Goal: Task Accomplishment & Management: Use online tool/utility

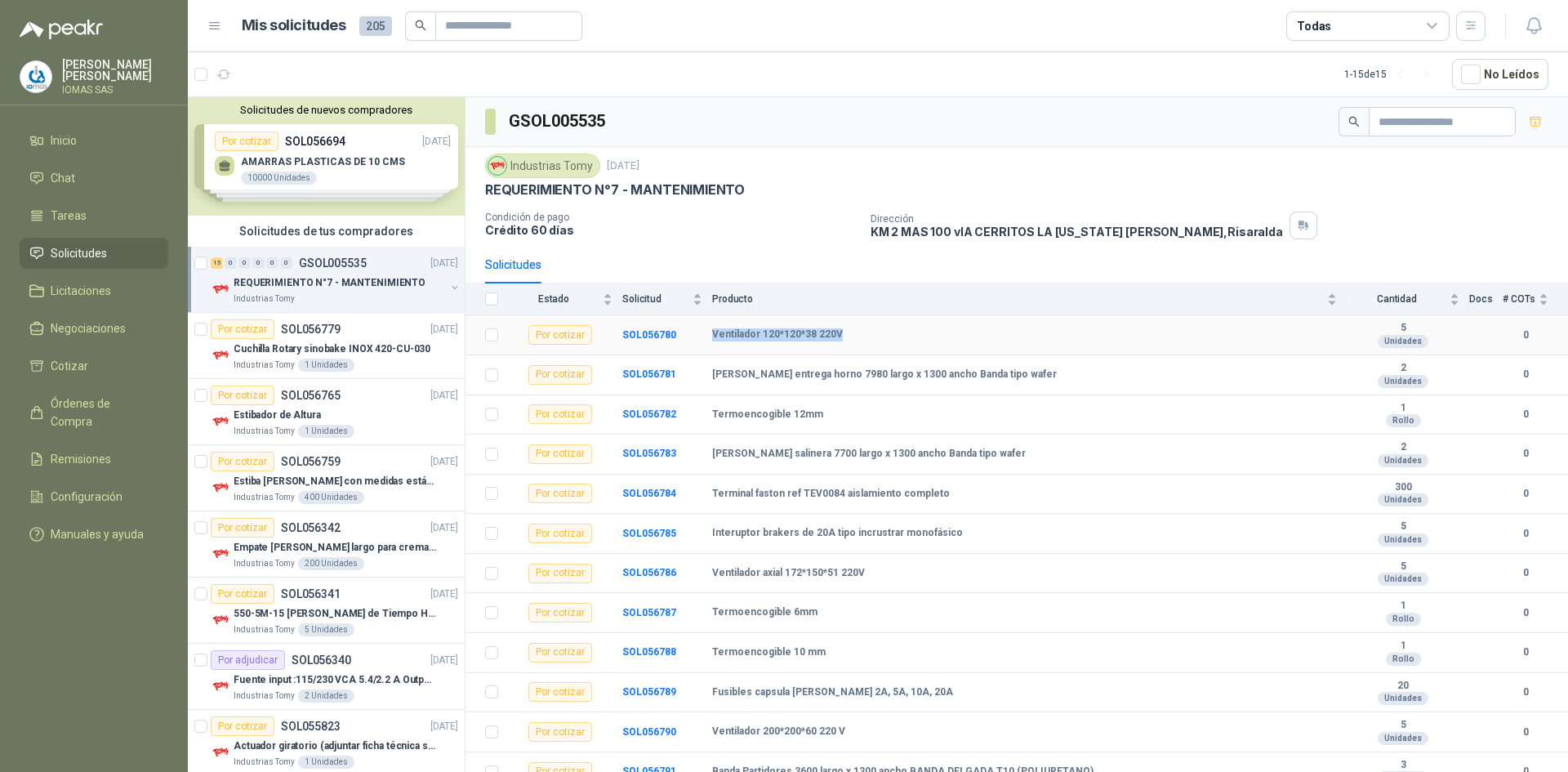
drag, startPoint x: 712, startPoint y: 333, endPoint x: 840, endPoint y: 333, distance: 128.0
click at [850, 333] on div "Ventilador 120*120*38 220V" at bounding box center [1024, 335] width 625 height 13
drag, startPoint x: 781, startPoint y: 335, endPoint x: 764, endPoint y: 335, distance: 17.0
click at [781, 335] on b "Ventilador 120*120*38 220V" at bounding box center [777, 335] width 130 height 13
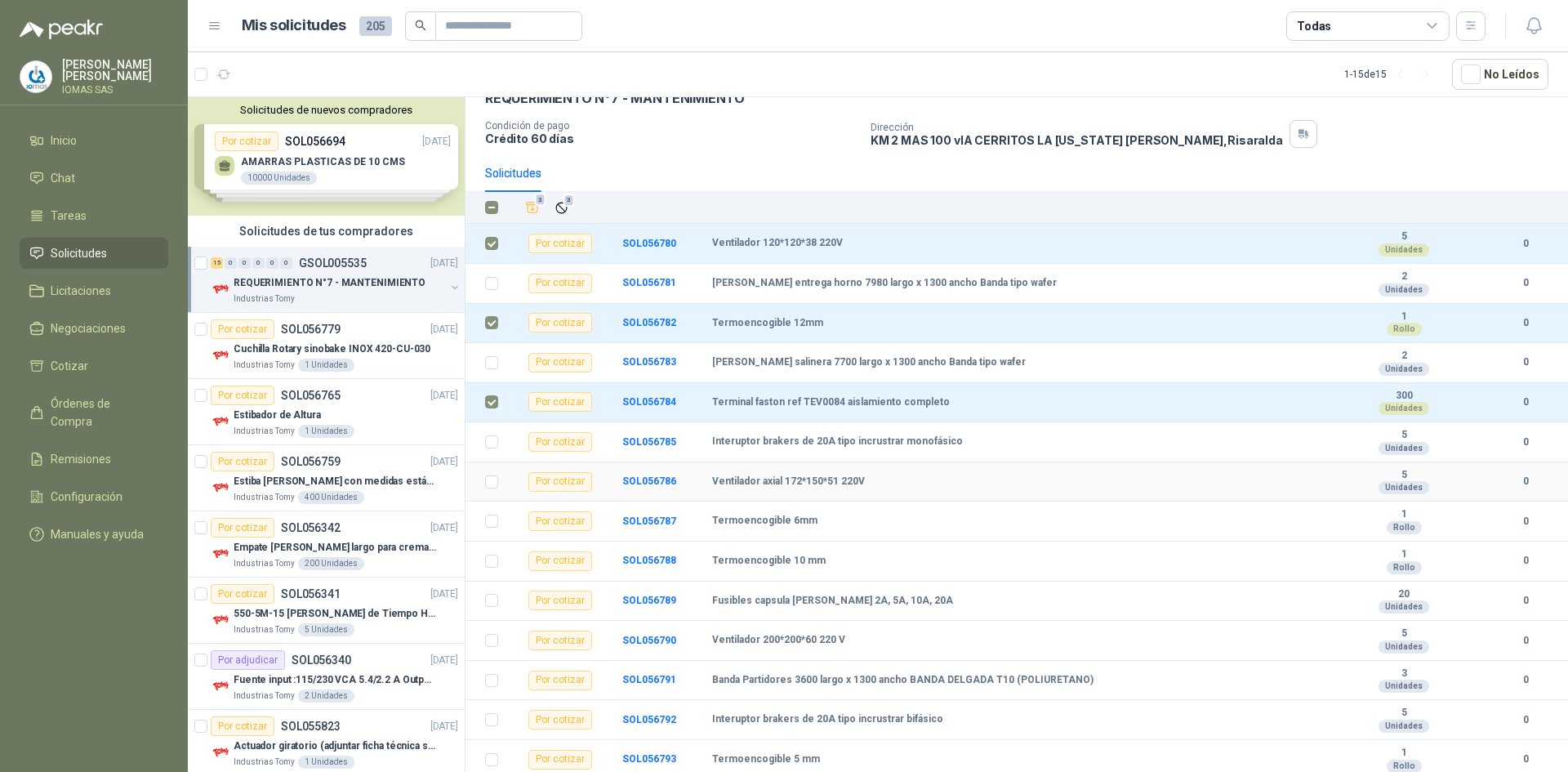
scroll to position [133, 0]
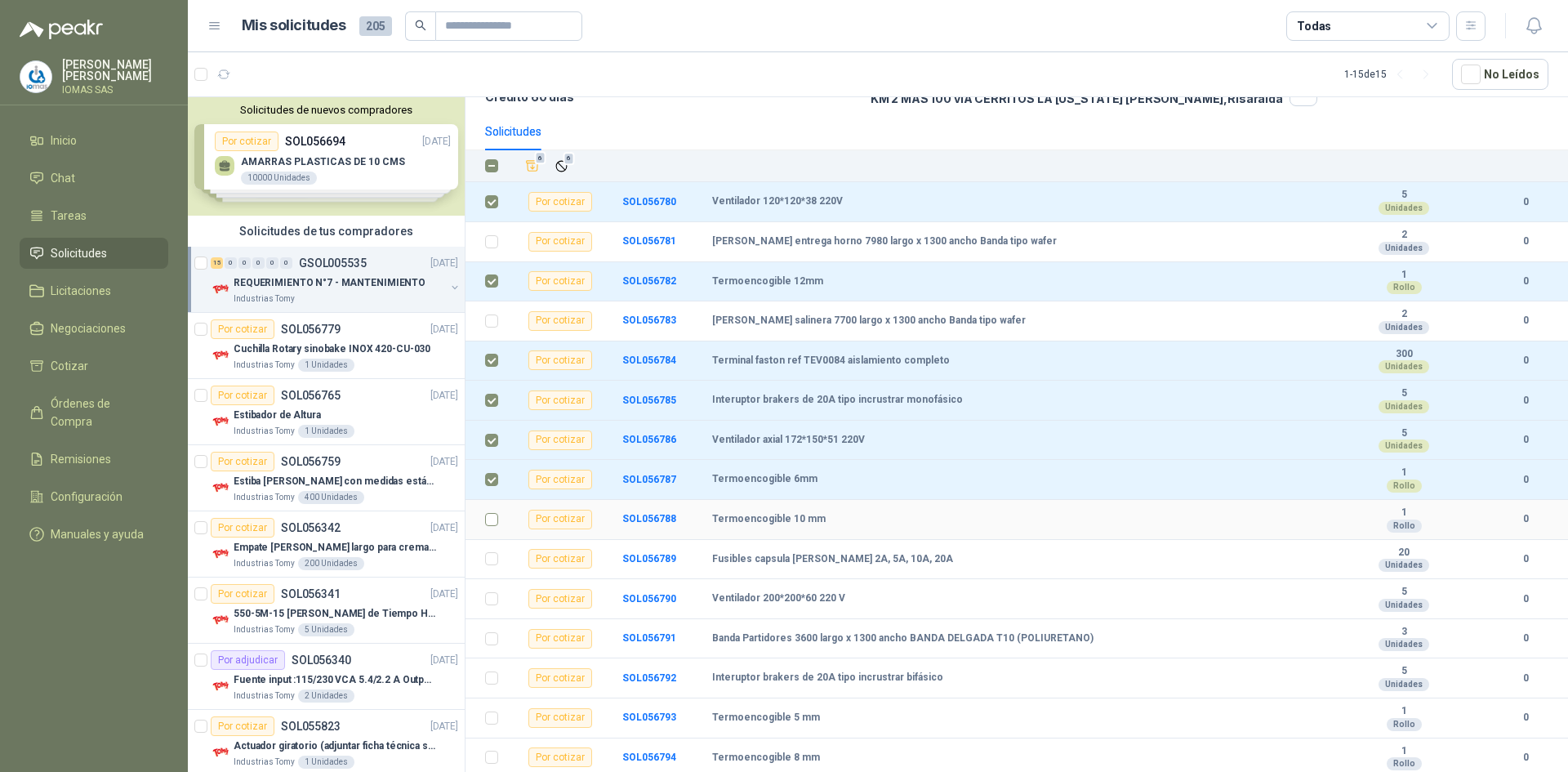
click at [498, 518] on td at bounding box center [486, 519] width 43 height 40
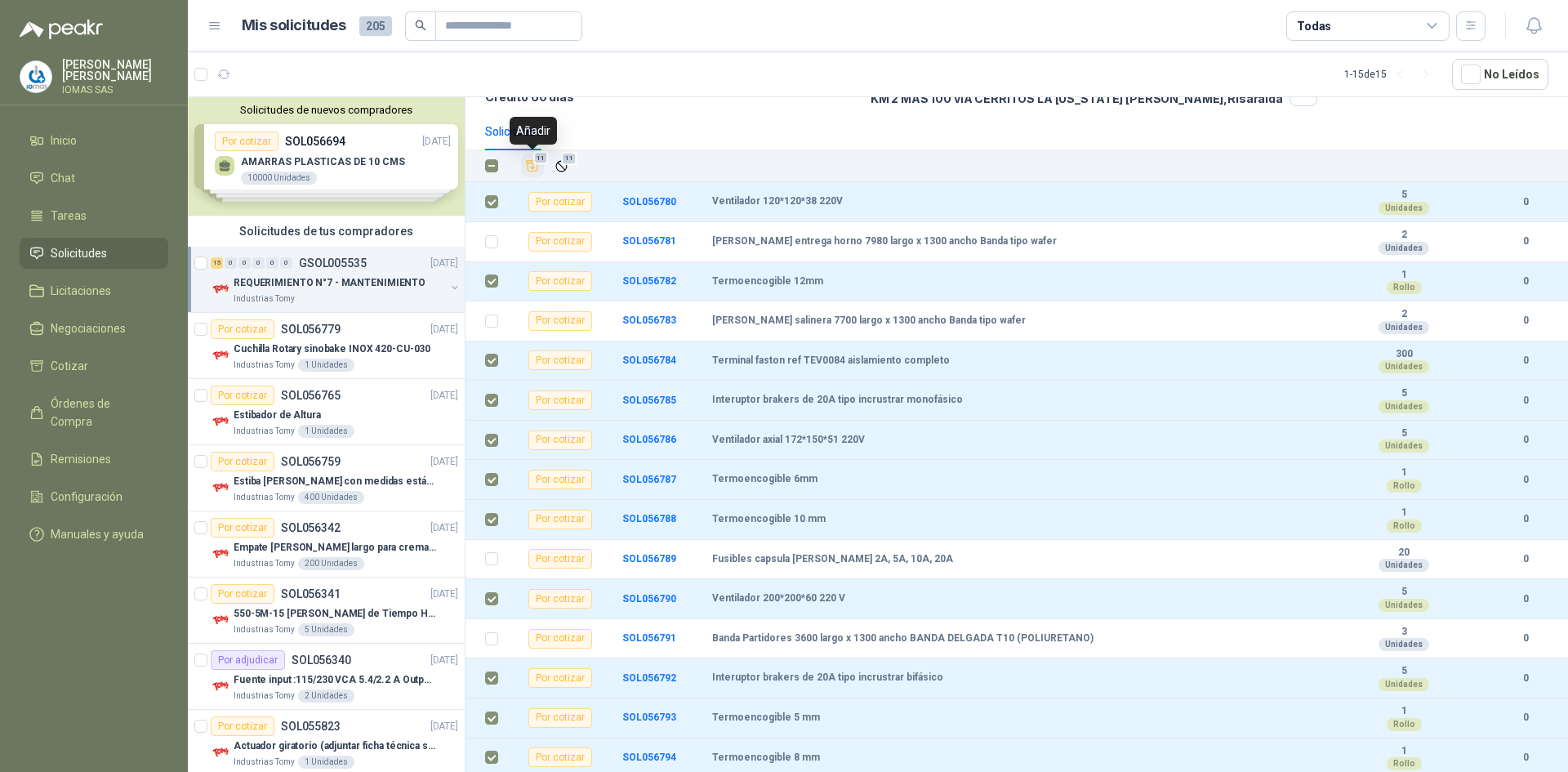
click at [534, 164] on icon "Añadir" at bounding box center [532, 166] width 15 height 15
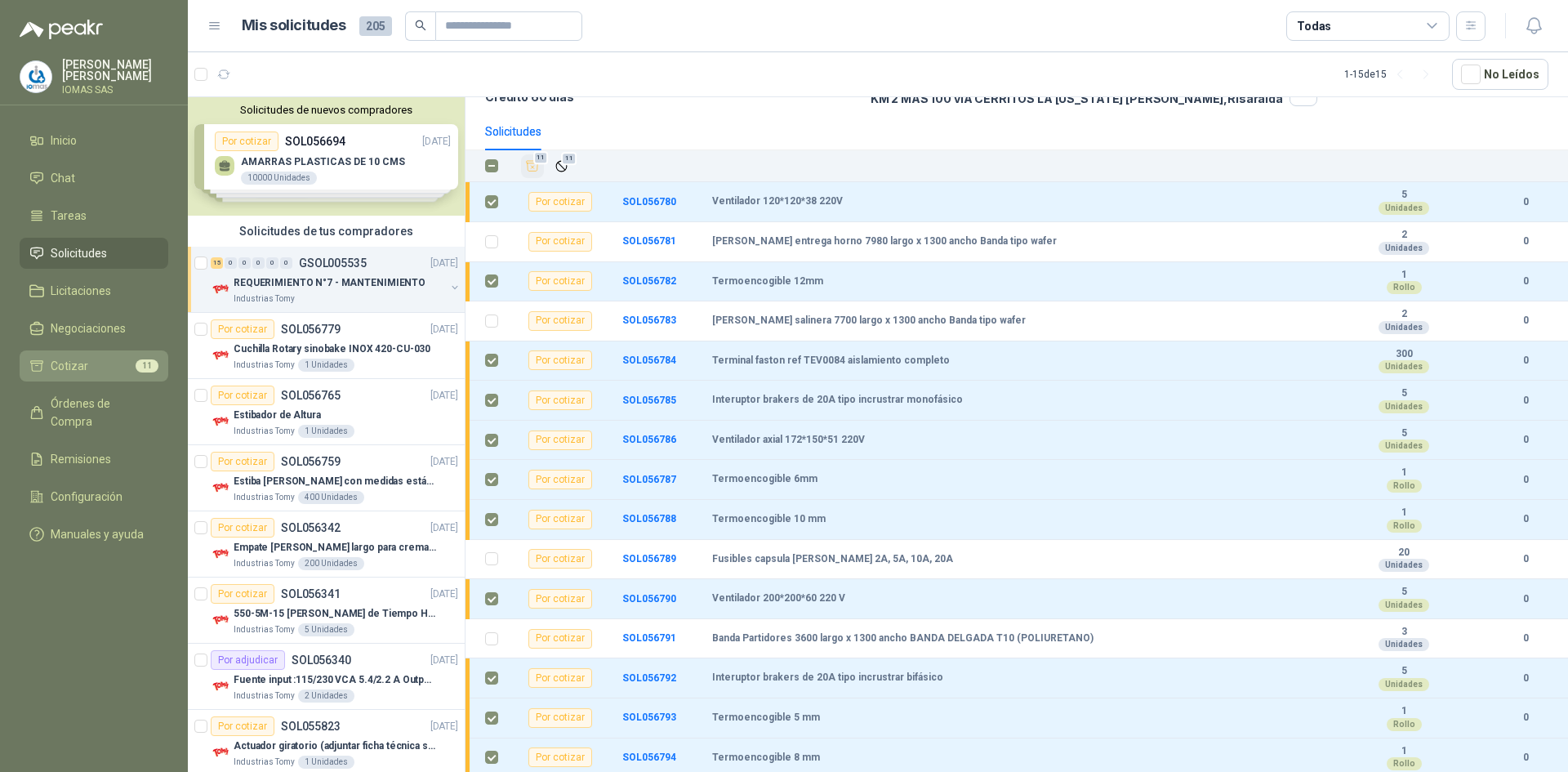
click at [116, 363] on li "Cotizar 11" at bounding box center [94, 366] width 129 height 18
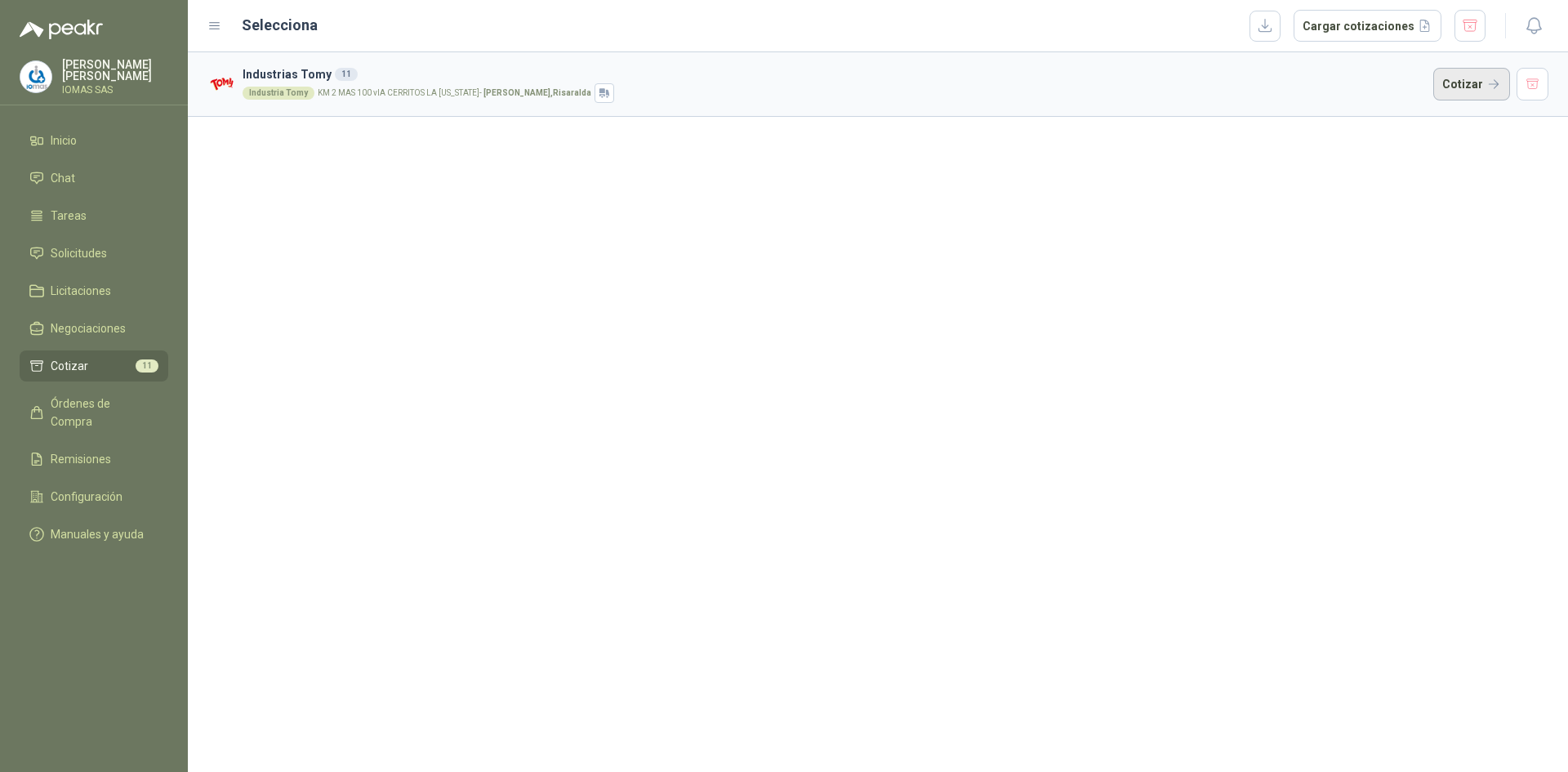
click at [1456, 78] on button "Cotizar" at bounding box center [1471, 84] width 77 height 33
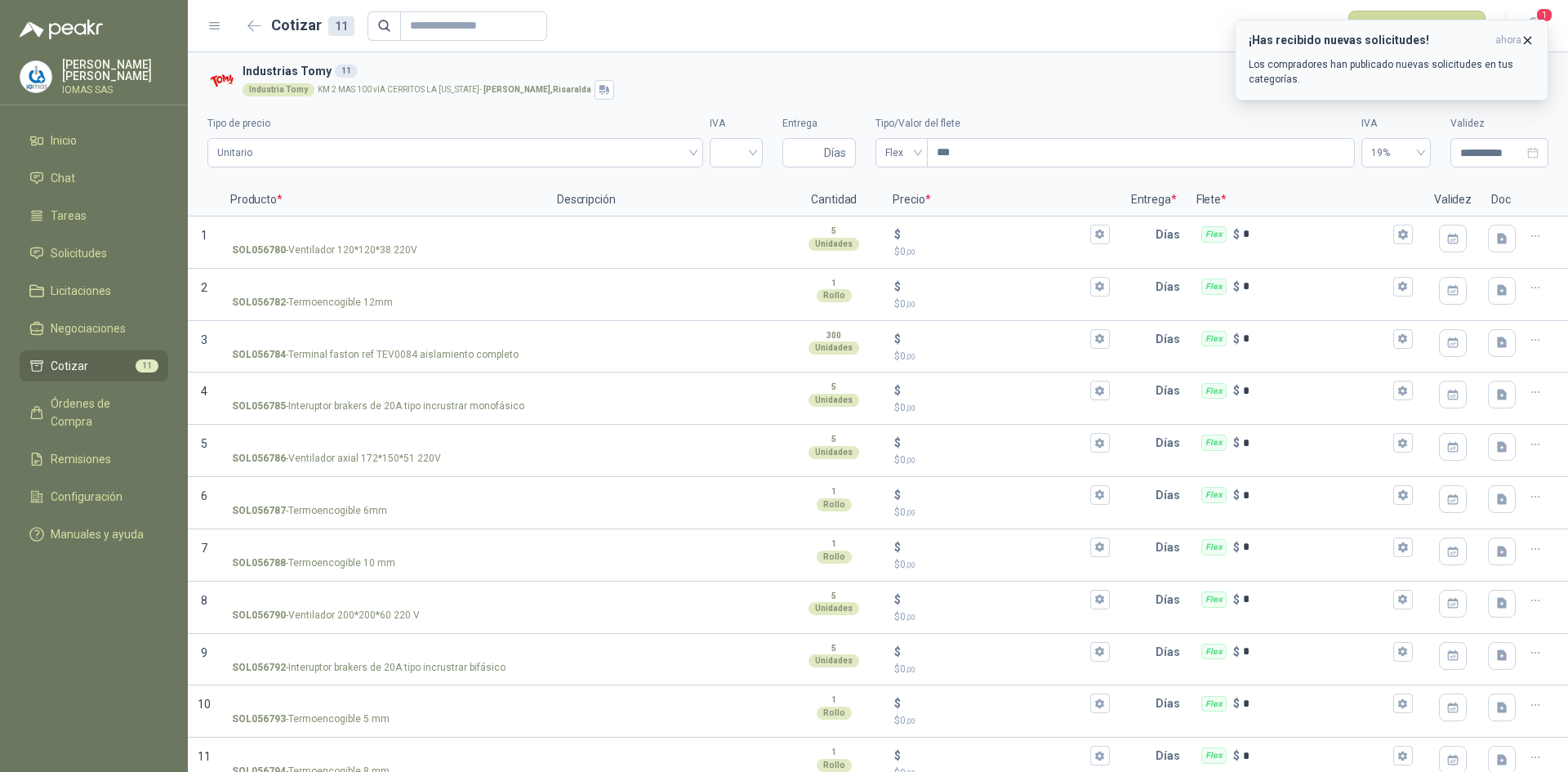
click at [1521, 38] on icon "button" at bounding box center [1527, 41] width 14 height 14
